Goal: Task Accomplishment & Management: Manage account settings

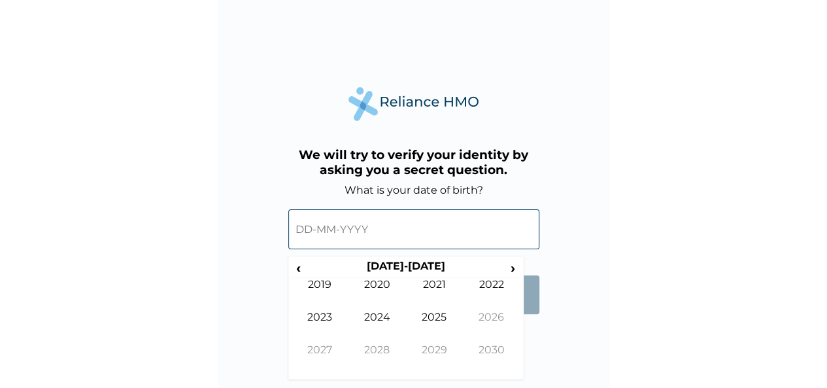
click at [511, 271] on span "›" at bounding box center [513, 268] width 14 height 16
click at [301, 273] on span "‹" at bounding box center [299, 268] width 14 height 16
click at [300, 272] on span "‹" at bounding box center [299, 268] width 14 height 16
click at [300, 271] on span "‹" at bounding box center [299, 268] width 14 height 16
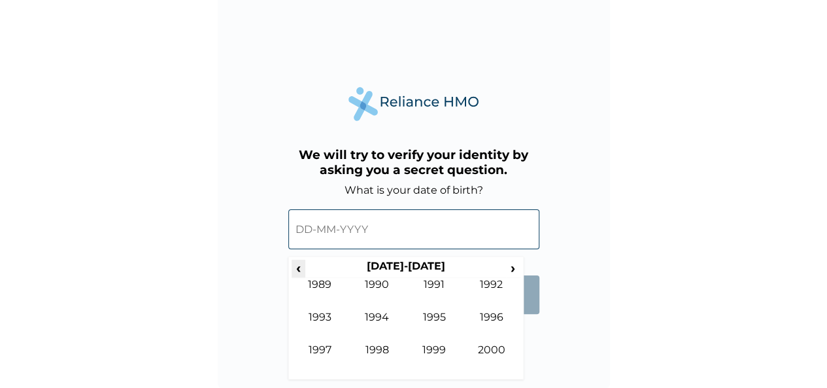
click at [301, 271] on span "‹" at bounding box center [299, 268] width 14 height 16
click at [477, 316] on td "1986" at bounding box center [492, 327] width 58 height 33
click at [490, 318] on td "Aug" at bounding box center [492, 327] width 58 height 33
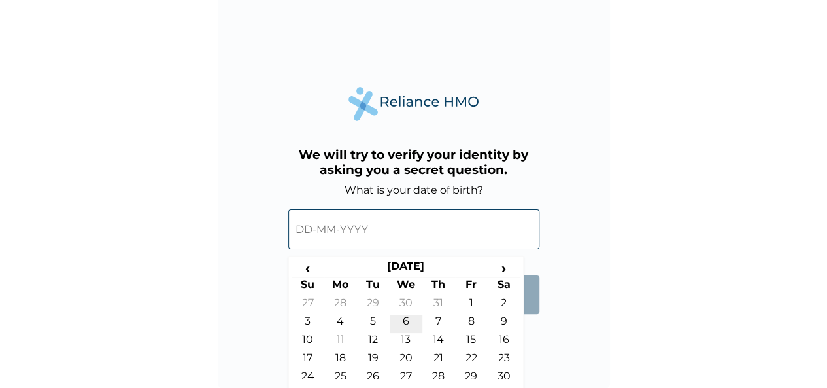
click at [397, 324] on td "6" at bounding box center [406, 324] width 33 height 18
type input "06-08-1986"
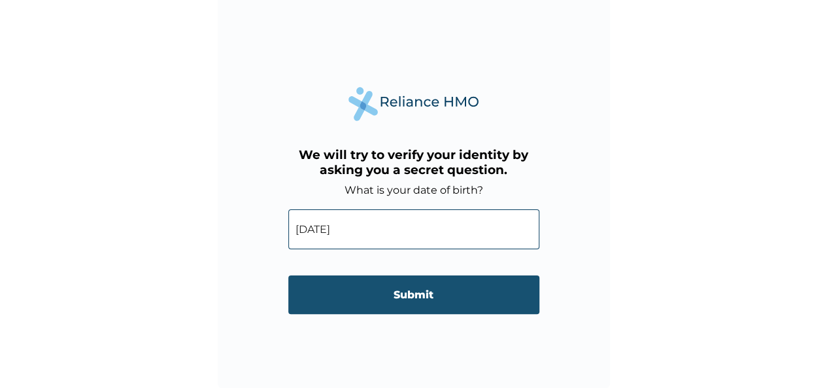
click at [434, 293] on input "Submit" at bounding box center [413, 294] width 251 height 39
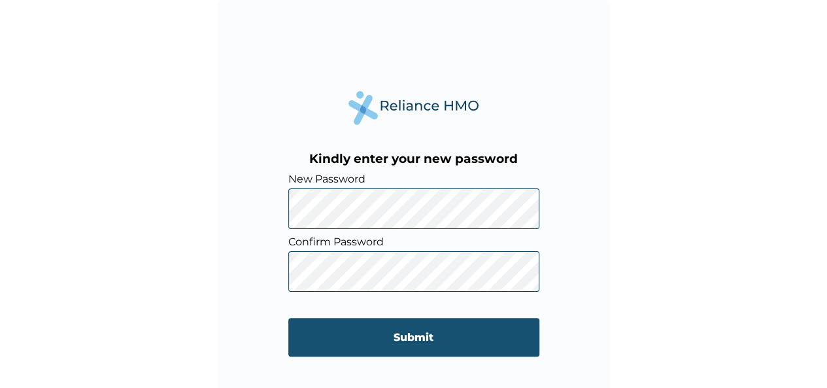
click at [450, 326] on input "Submit" at bounding box center [413, 337] width 251 height 39
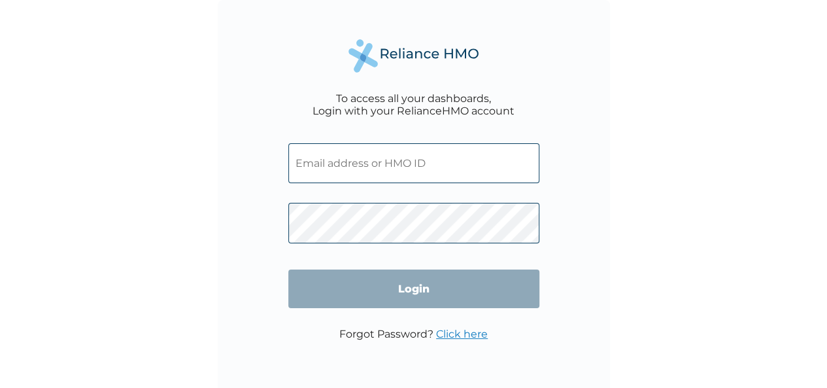
type input "Cyu/10154/A"
click at [405, 159] on input "Cyu/10154/A" at bounding box center [413, 163] width 251 height 40
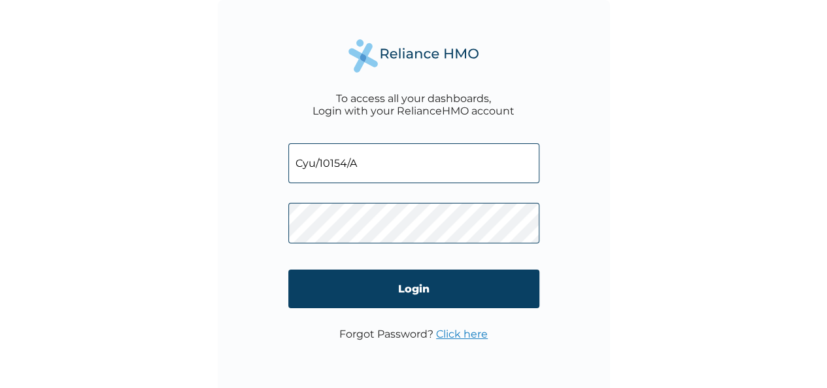
click at [184, 164] on div "To access all your dashboards, Login with your RelianceHMO account Cyu/10154/A …" at bounding box center [413, 194] width 827 height 388
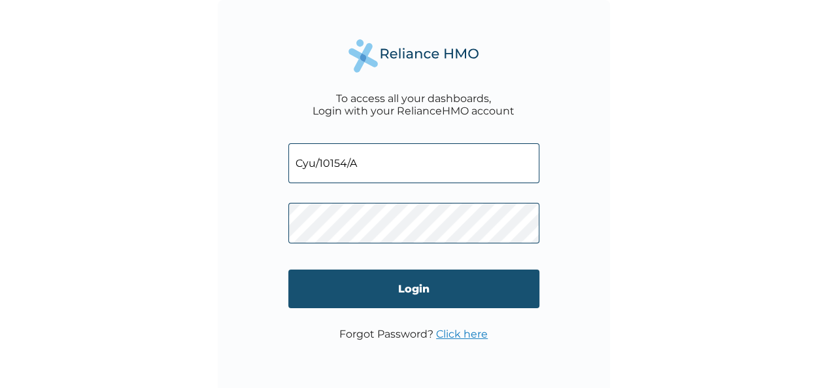
click at [409, 286] on input "Login" at bounding box center [413, 288] width 251 height 39
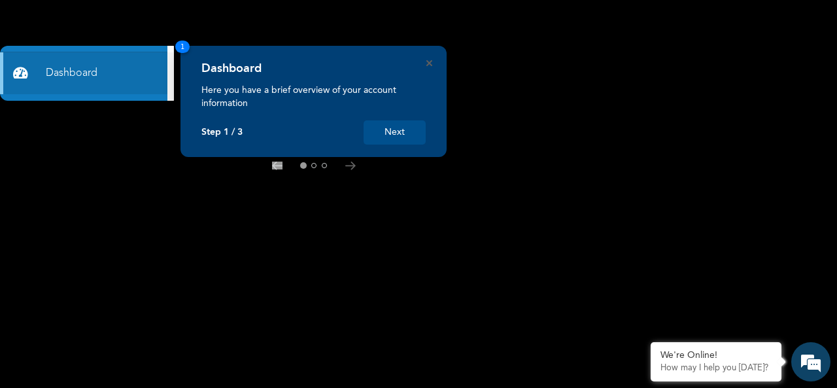
click at [393, 131] on button "Next" at bounding box center [395, 132] width 62 height 24
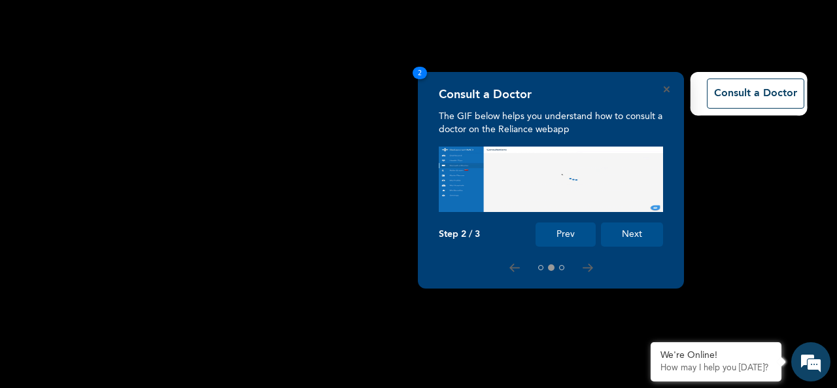
click at [638, 231] on button "Next" at bounding box center [632, 234] width 62 height 24
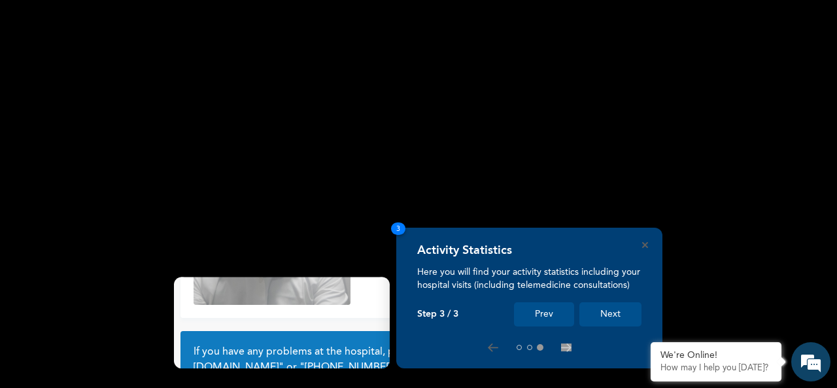
scroll to position [118, 0]
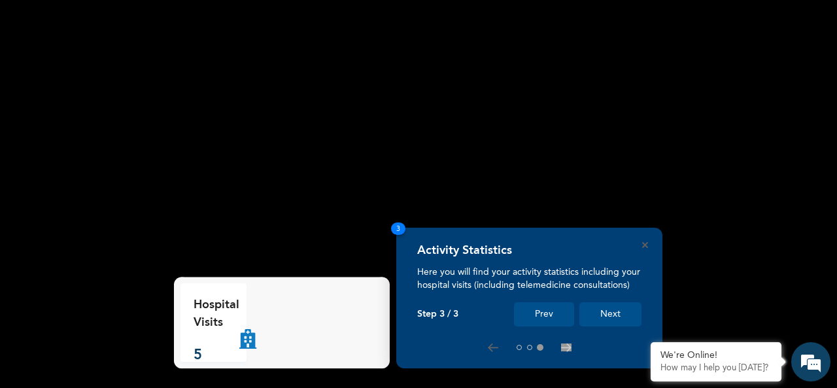
click at [613, 311] on button "Next" at bounding box center [610, 314] width 62 height 24
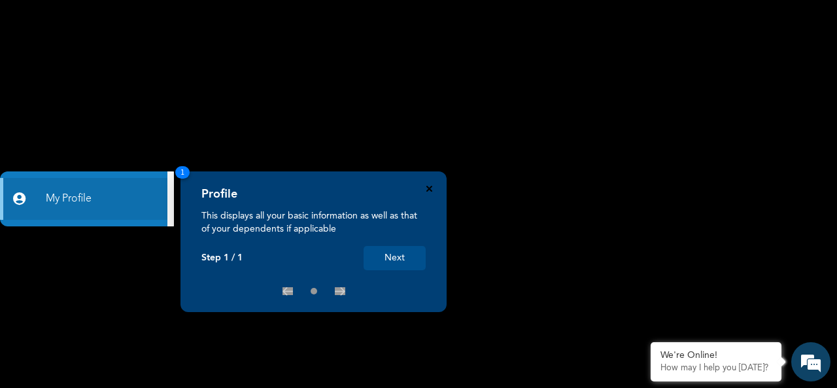
click at [430, 188] on icon "Close" at bounding box center [429, 189] width 6 height 6
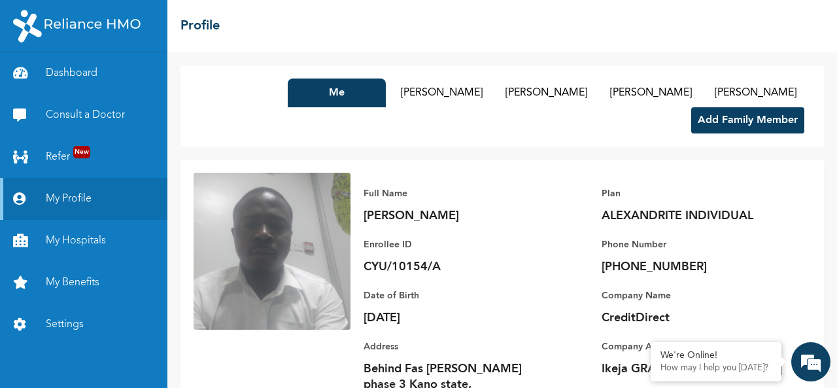
click at [731, 123] on button "Add Family Member" at bounding box center [747, 120] width 113 height 26
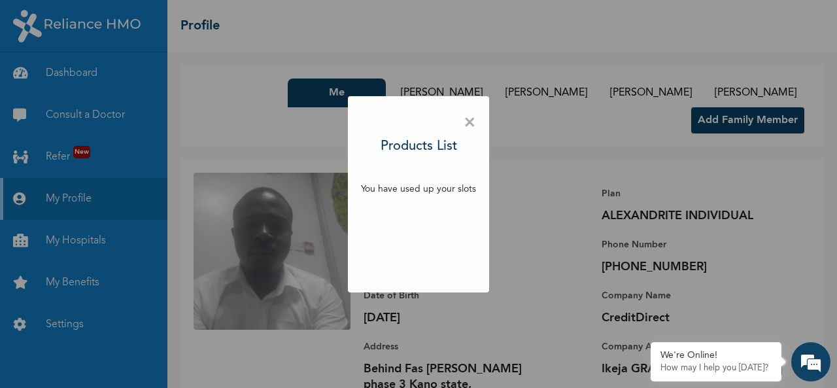
click at [465, 121] on span "×" at bounding box center [470, 122] width 12 height 27
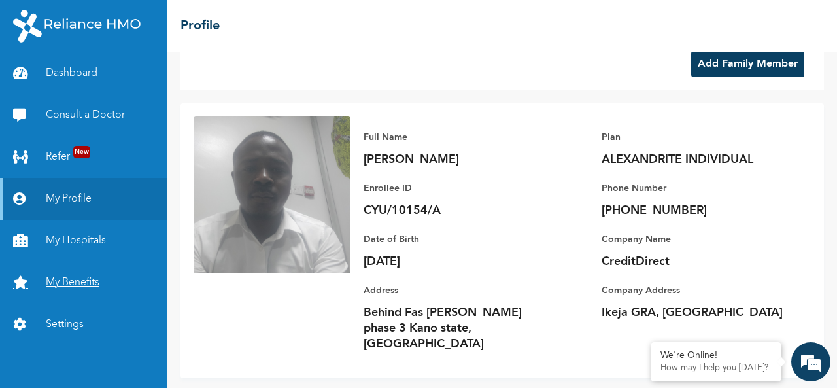
click at [64, 282] on link "My Benefits" at bounding box center [83, 283] width 167 height 42
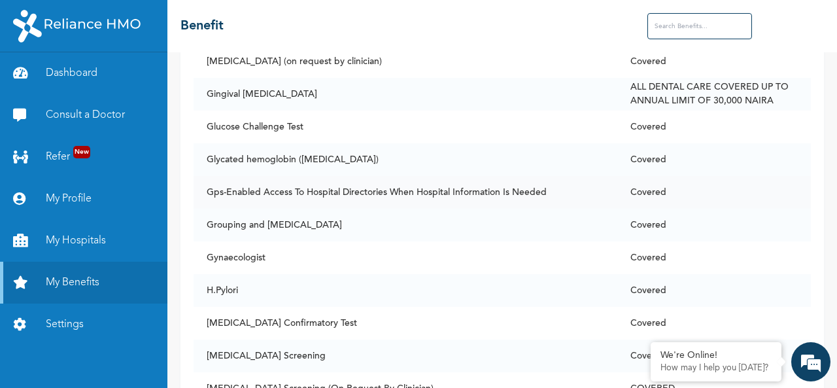
scroll to position [3662, 0]
